Goal: Information Seeking & Learning: Learn about a topic

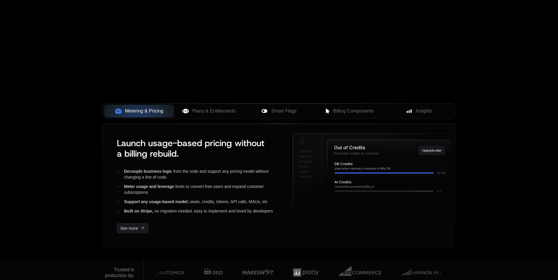
scroll to position [159, 0]
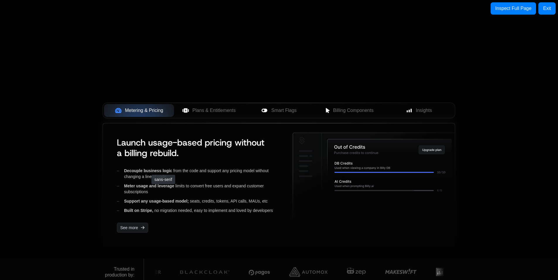
click at [148, 172] on span "Decouple business logic" at bounding box center [148, 171] width 48 height 5
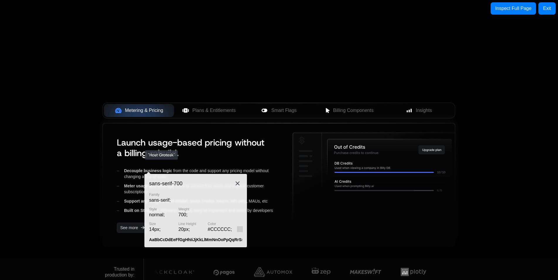
click at [141, 148] on span "Launch usage-based pricing without a billing rebuild." at bounding box center [191, 148] width 148 height 22
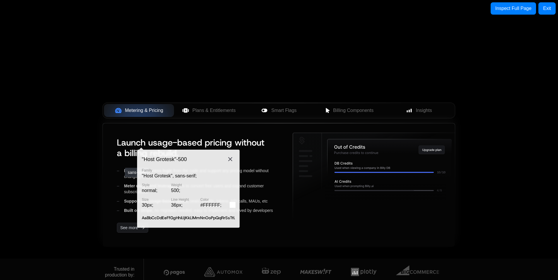
click at [122, 165] on div "Launch usage-based pricing without a billing rebuild. Decouple business logic f…" at bounding box center [197, 185] width 171 height 105
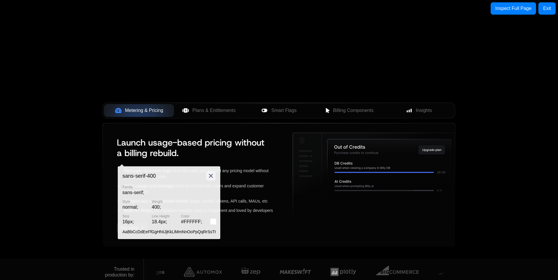
click at [212, 174] on icon at bounding box center [210, 175] width 7 height 7
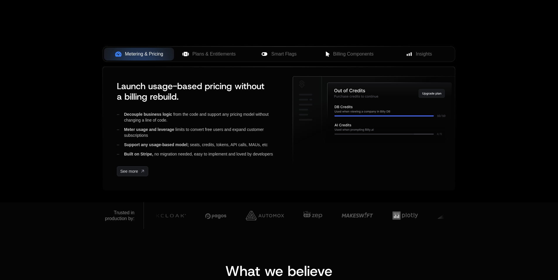
scroll to position [82, 0]
